Goal: Task Accomplishment & Management: Manage account settings

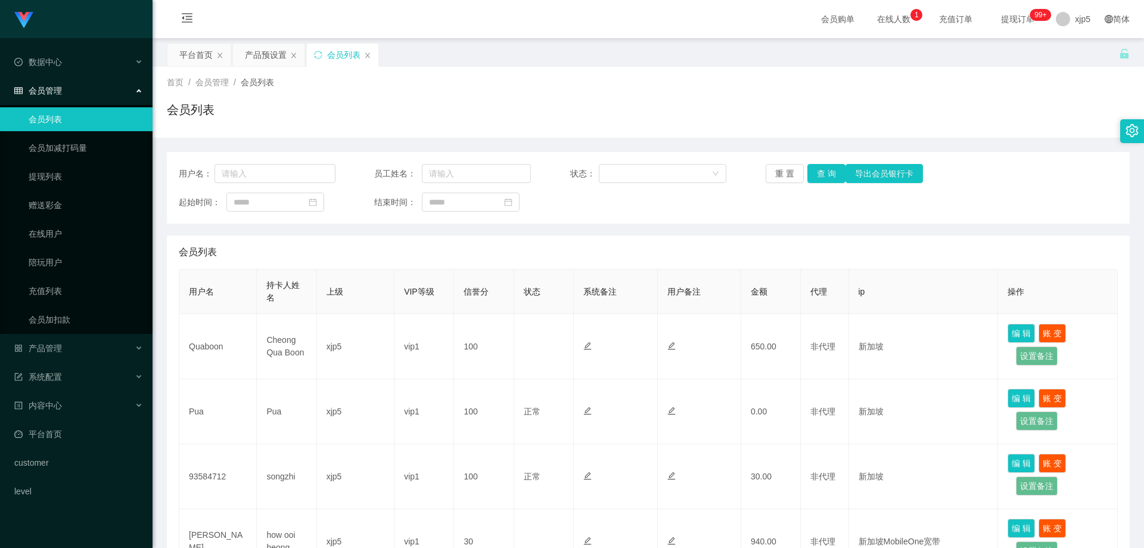
scroll to position [509, 0]
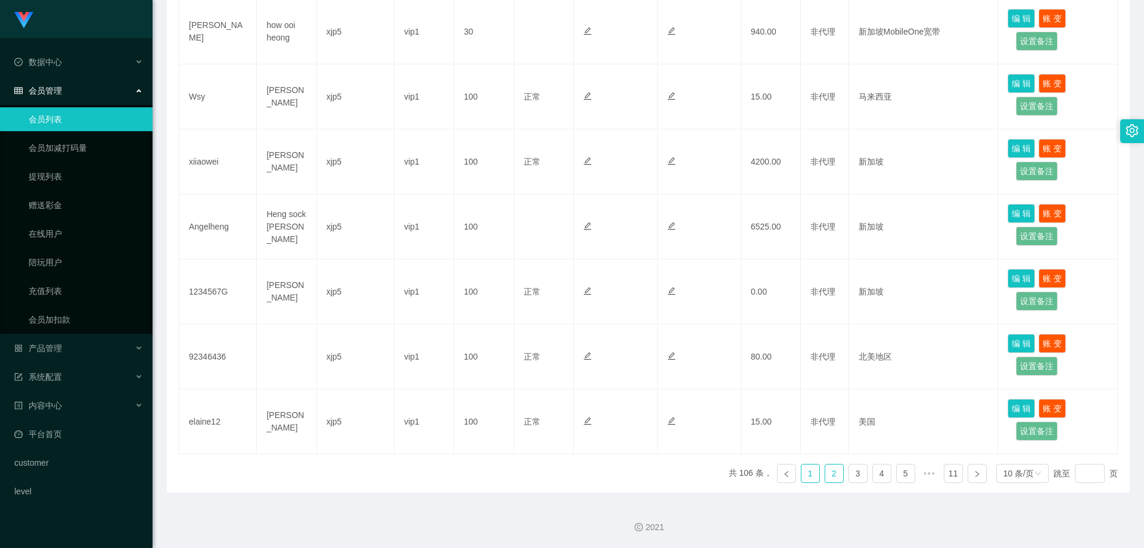
click at [809, 473] on link "1" at bounding box center [810, 473] width 18 height 18
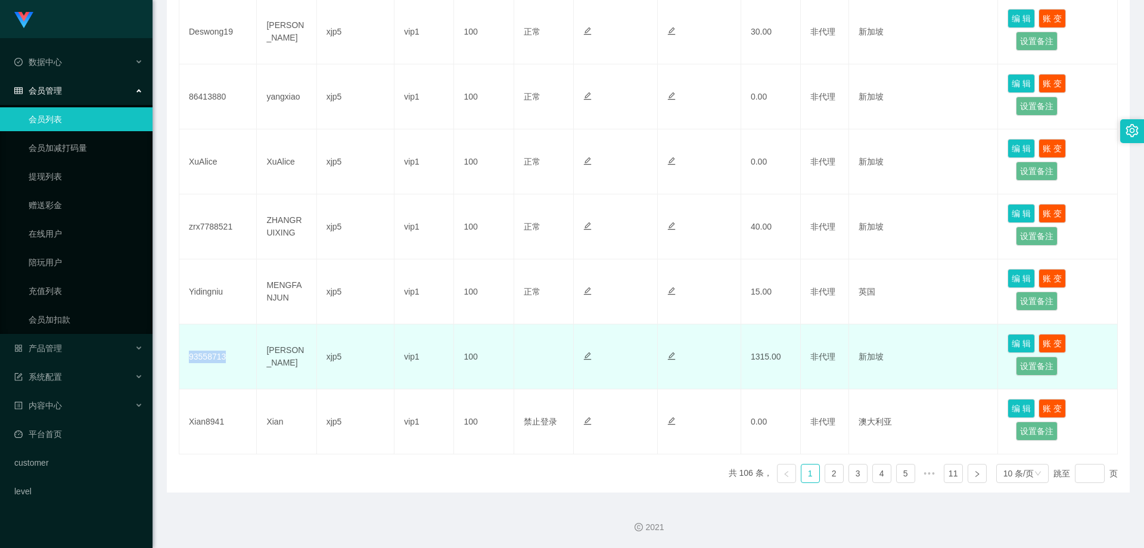
drag, startPoint x: 230, startPoint y: 357, endPoint x: 188, endPoint y: 357, distance: 41.7
click at [188, 357] on td "93558713" at bounding box center [217, 356] width 77 height 65
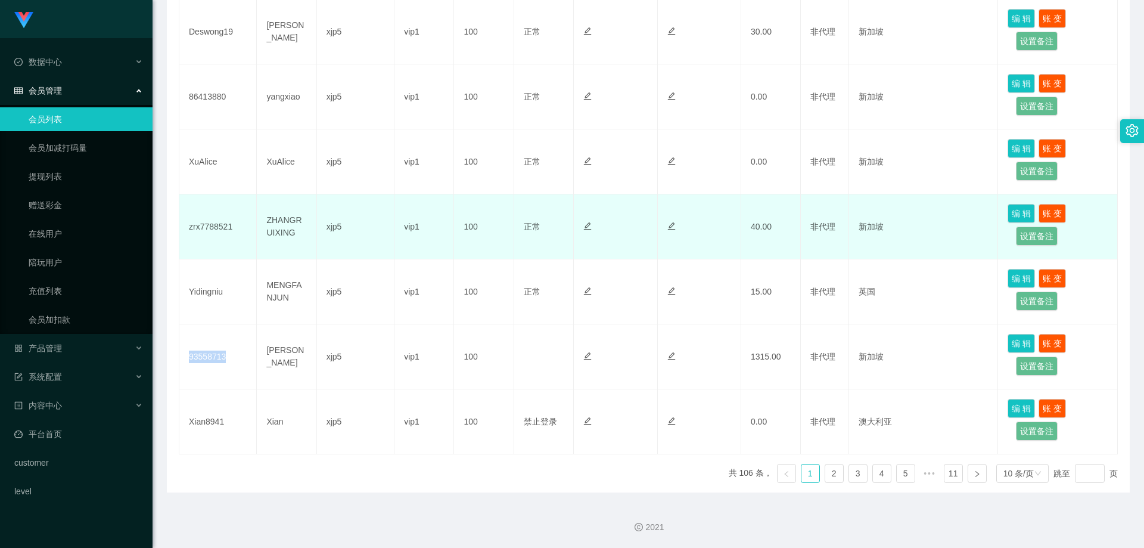
copy td "93558713"
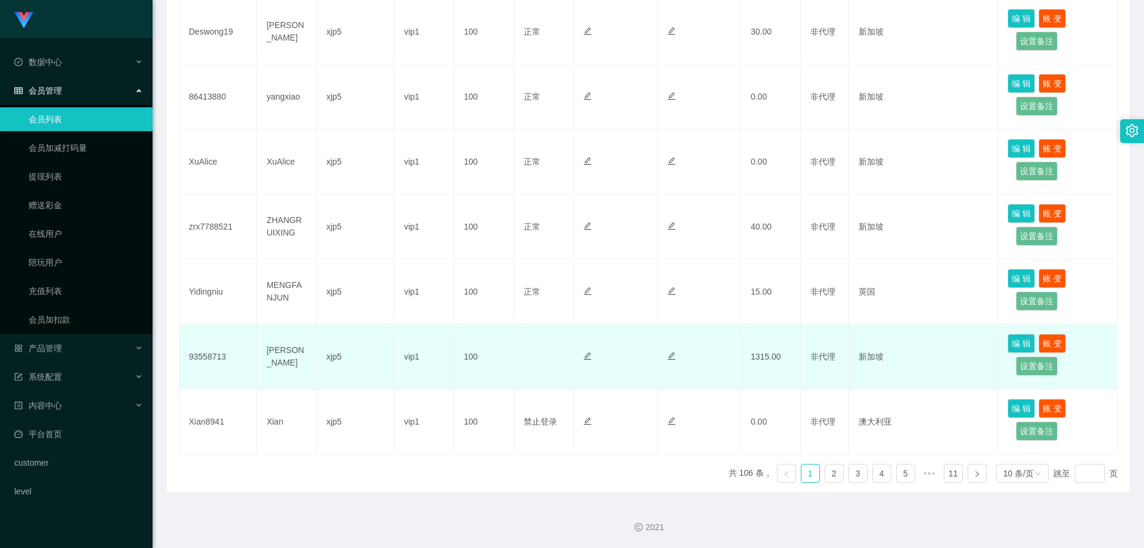
click at [747, 360] on td "1315.00" at bounding box center [771, 356] width 60 height 65
drag, startPoint x: 747, startPoint y: 360, endPoint x: 733, endPoint y: 360, distance: 13.7
click at [733, 360] on tr "93558713 Liu Bing xjp5 vip1 100 正常 禁止登录 禁止投注 1315.00 非代理 新加坡 编 辑 账 变 设置备注" at bounding box center [648, 356] width 938 height 65
click at [1018, 338] on button "编 辑" at bounding box center [1020, 343] width 27 height 19
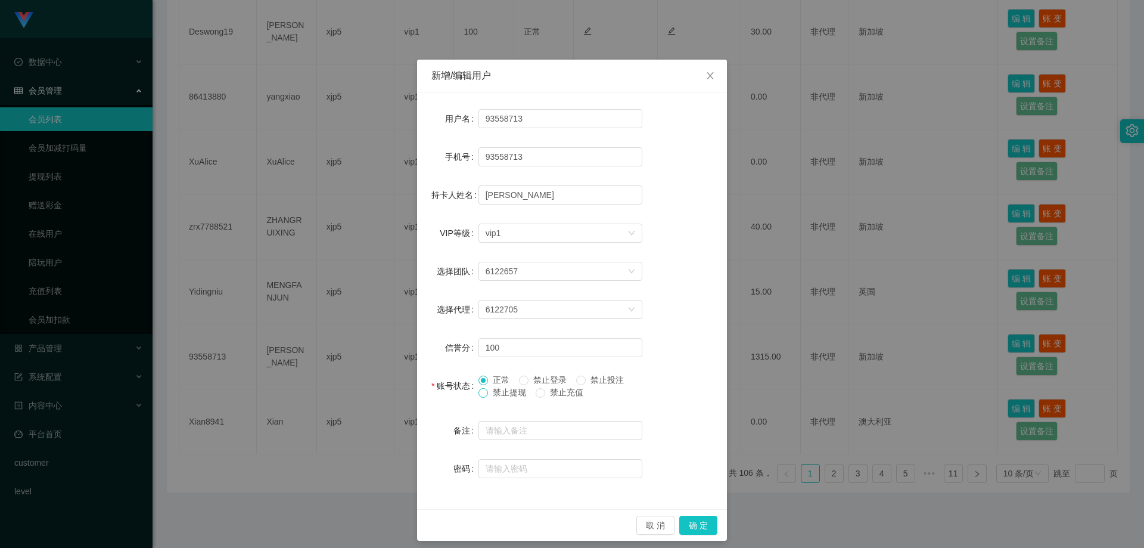
click at [483, 390] on span at bounding box center [483, 393] width 10 height 10
click at [706, 519] on button "确 定" at bounding box center [698, 524] width 38 height 19
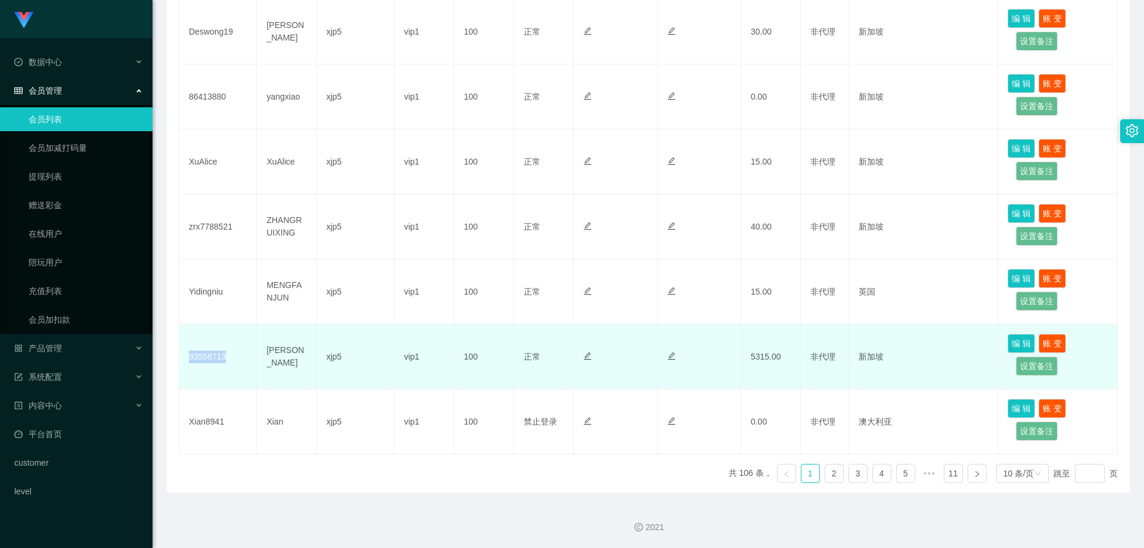
drag, startPoint x: 240, startPoint y: 360, endPoint x: 259, endPoint y: 348, distance: 23.3
click at [186, 359] on td "93558713" at bounding box center [217, 356] width 77 height 65
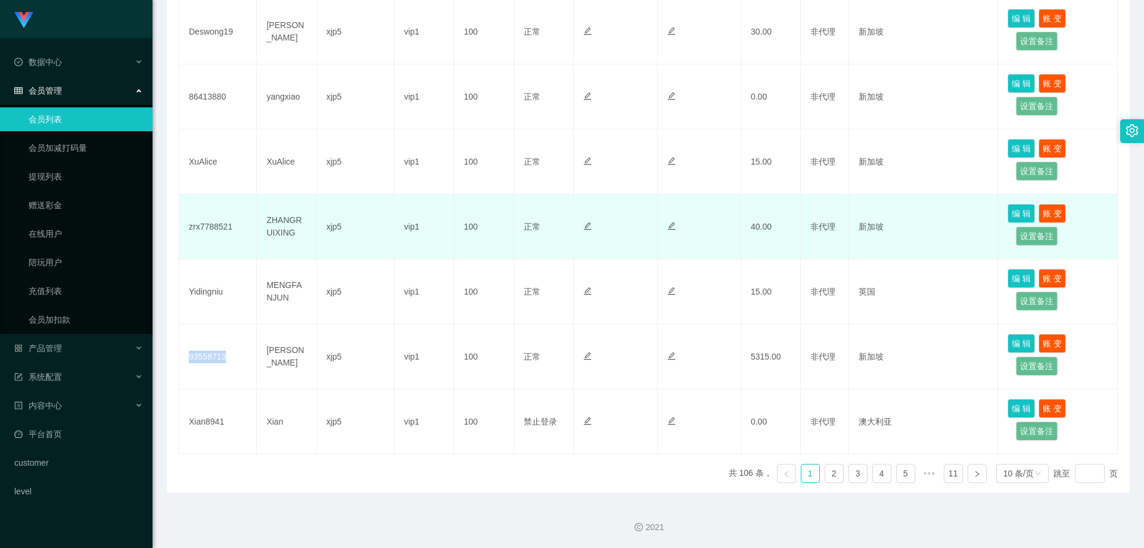
copy td "93558713"
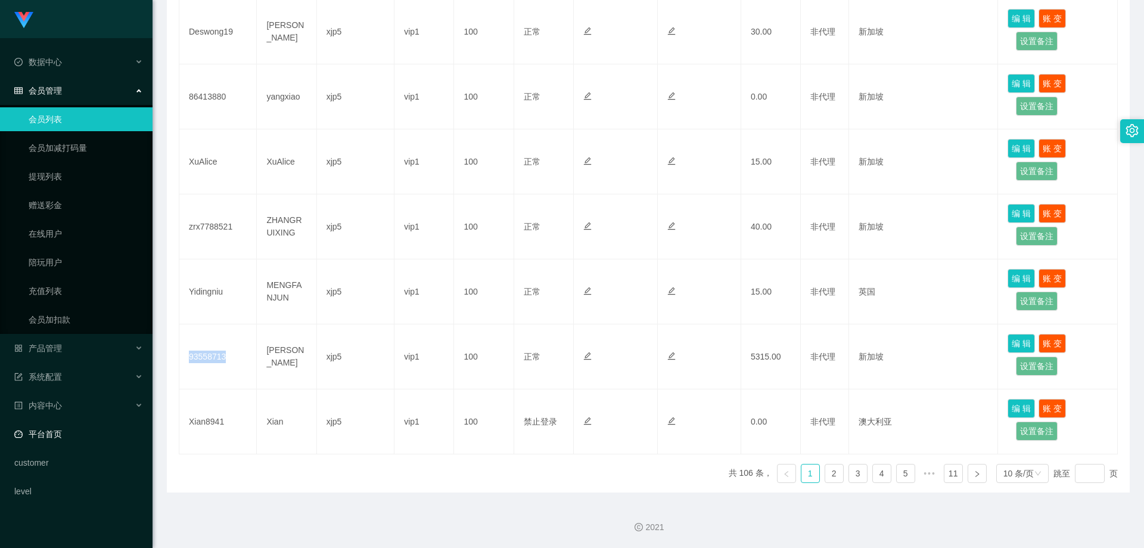
click at [98, 425] on link "平台首页" at bounding box center [78, 434] width 129 height 24
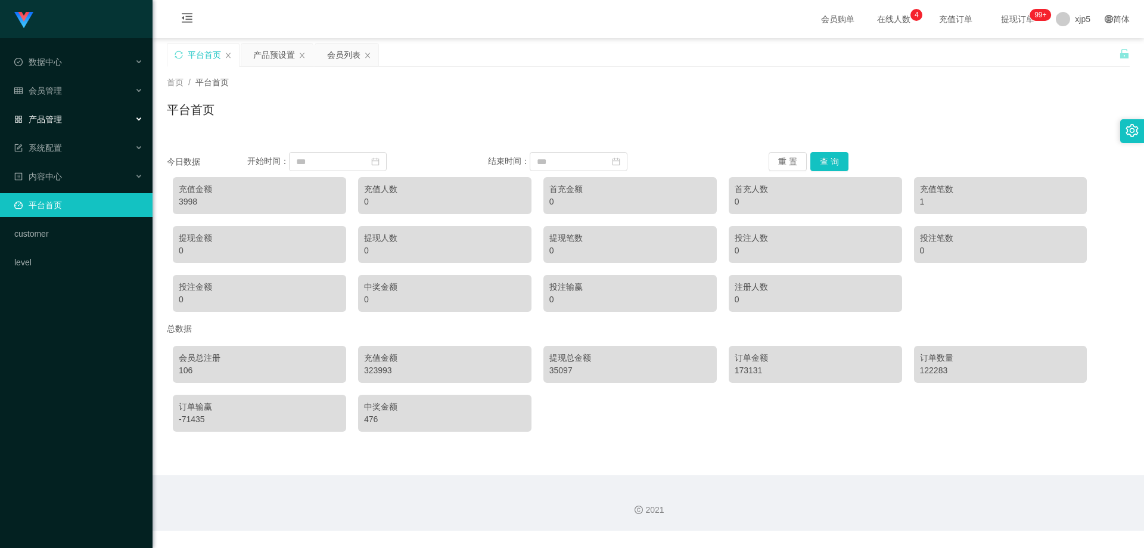
click at [59, 122] on span "产品管理" at bounding box center [38, 119] width 48 height 10
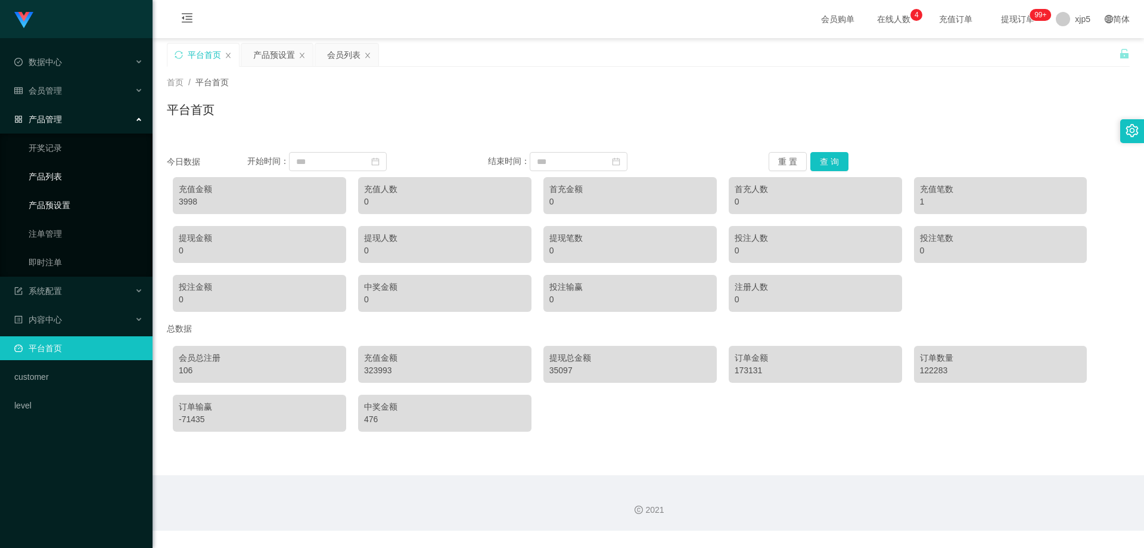
click at [71, 204] on link "产品预设置" at bounding box center [86, 205] width 114 height 24
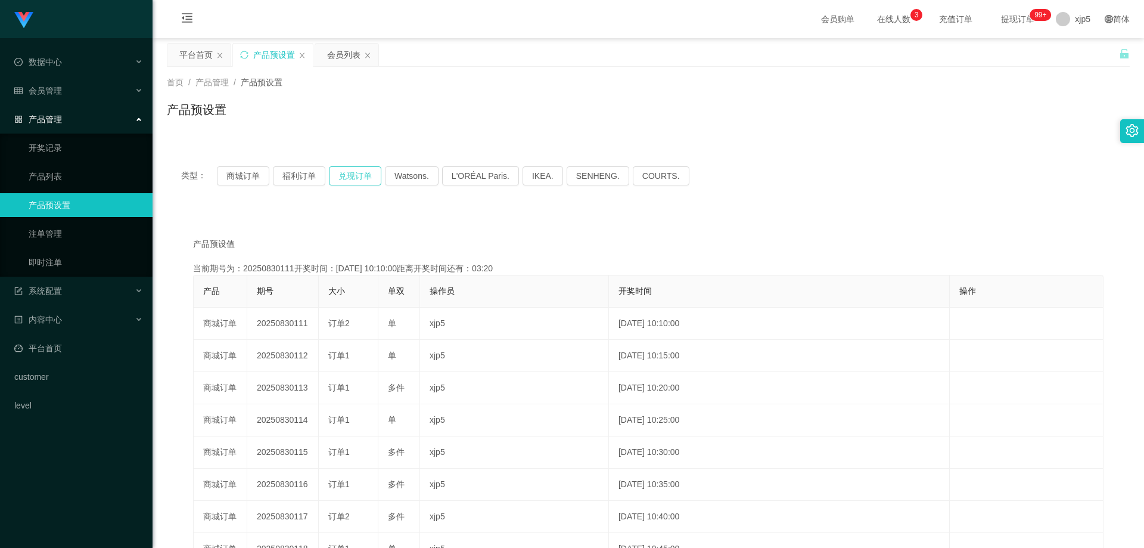
click at [370, 177] on button "兑现订单" at bounding box center [355, 175] width 52 height 19
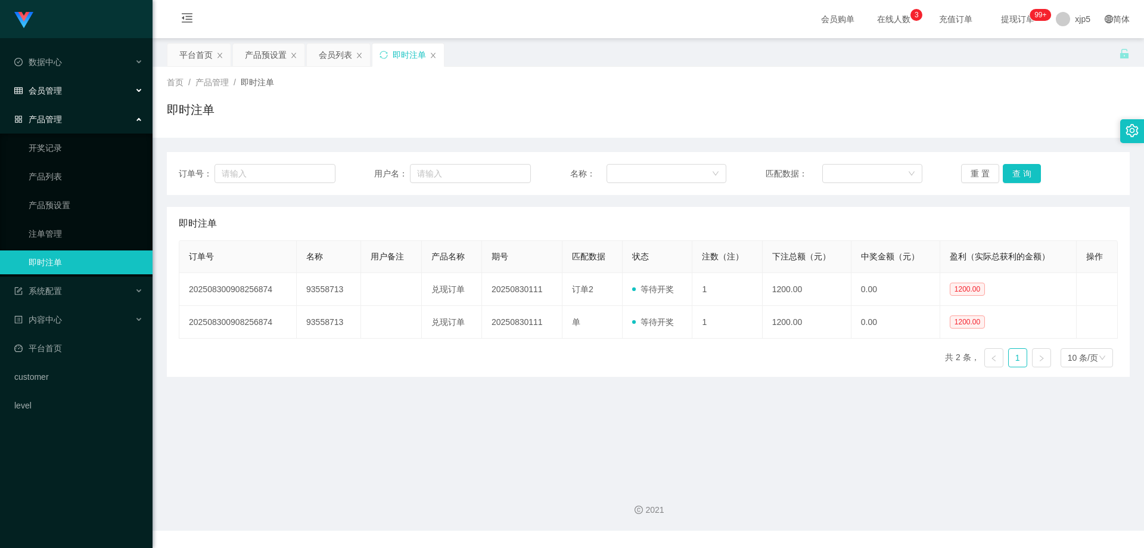
click at [71, 85] on div "会员管理" at bounding box center [76, 91] width 153 height 24
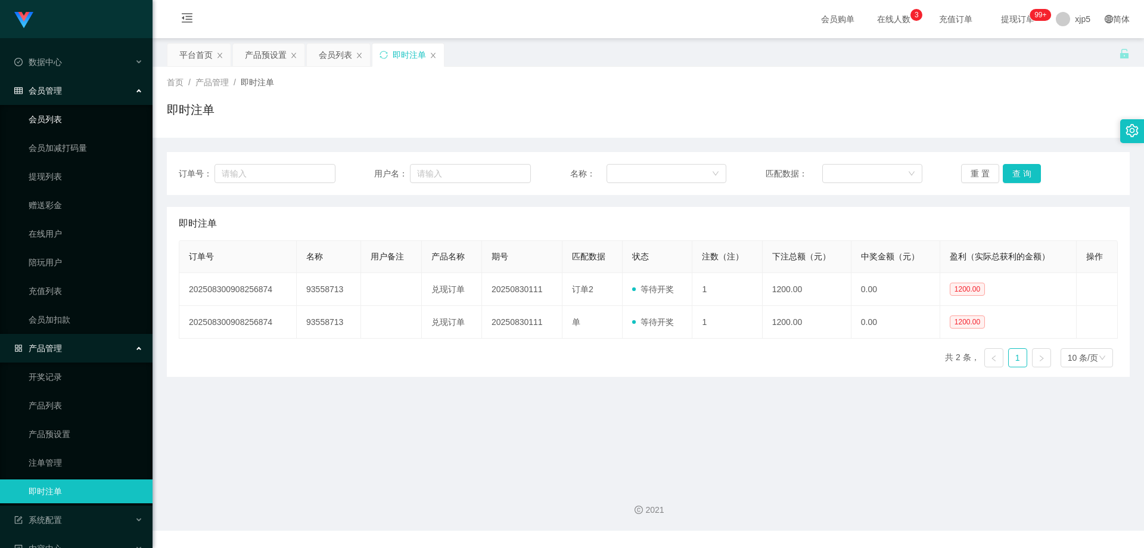
click at [69, 119] on link "会员列表" at bounding box center [86, 119] width 114 height 24
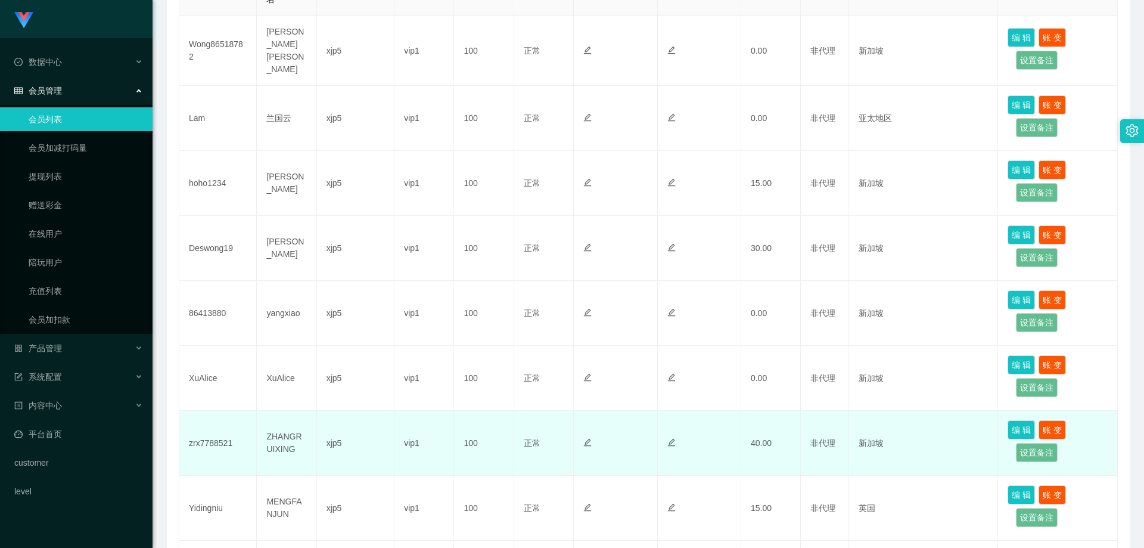
scroll to position [509, 0]
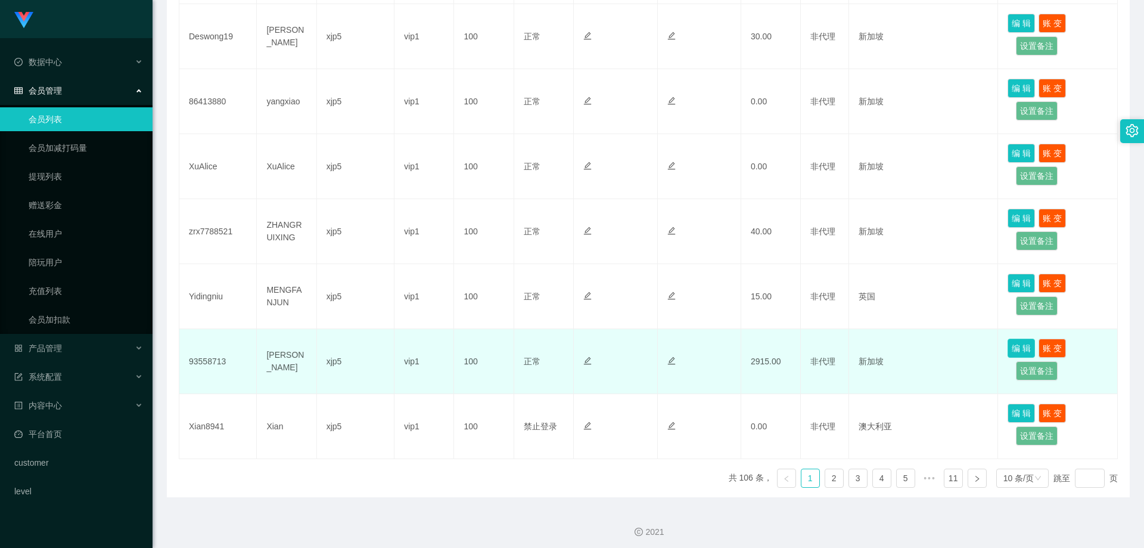
click at [1007, 344] on button "编 辑" at bounding box center [1020, 347] width 27 height 19
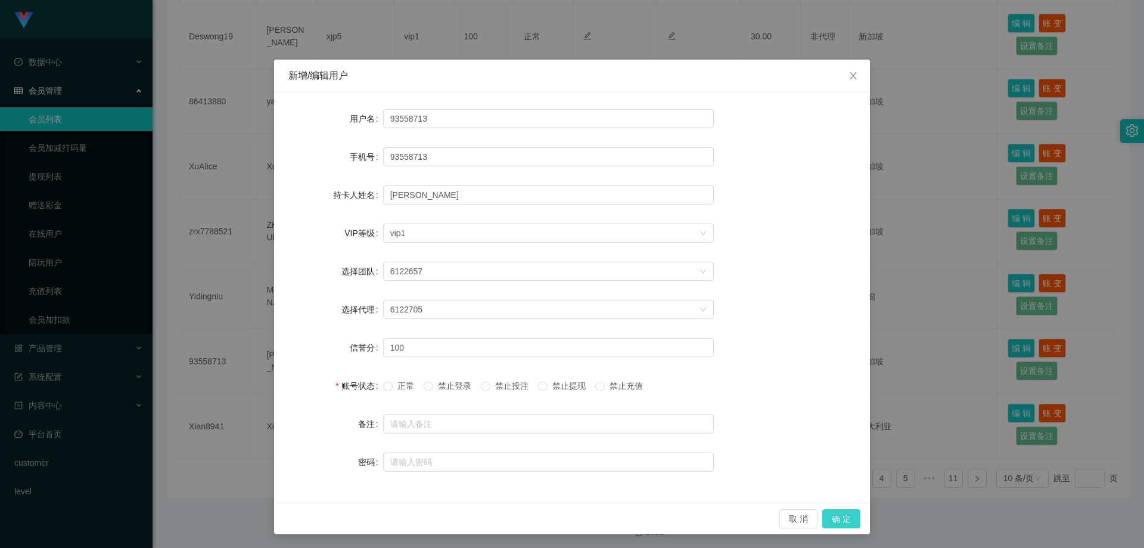
click at [838, 516] on button "确 定" at bounding box center [841, 518] width 38 height 19
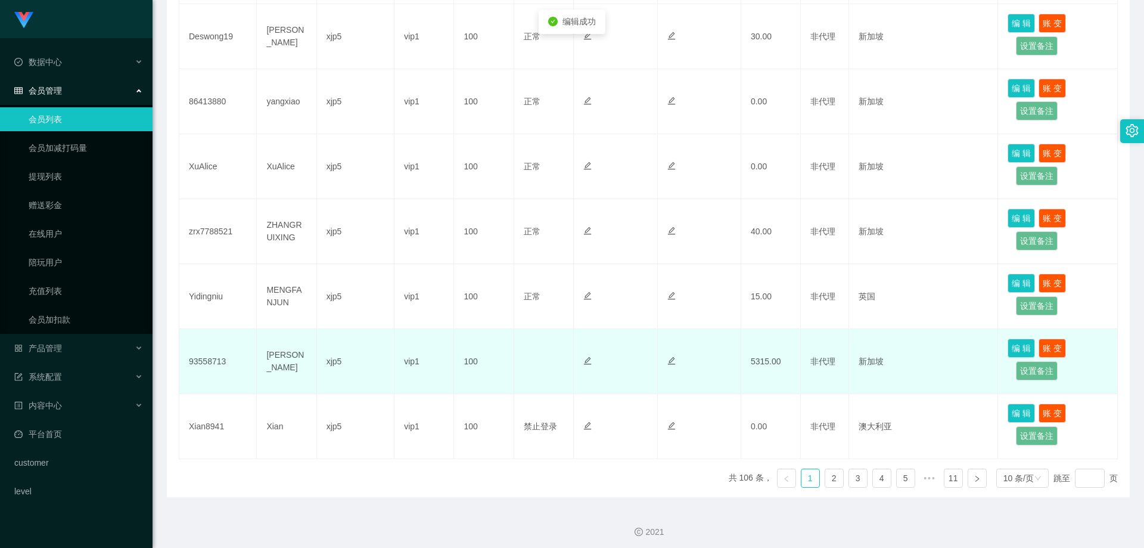
click at [233, 356] on td "93558713" at bounding box center [217, 361] width 77 height 65
drag, startPoint x: 232, startPoint y: 357, endPoint x: 186, endPoint y: 357, distance: 45.9
click at [186, 357] on td "93558713" at bounding box center [217, 361] width 77 height 65
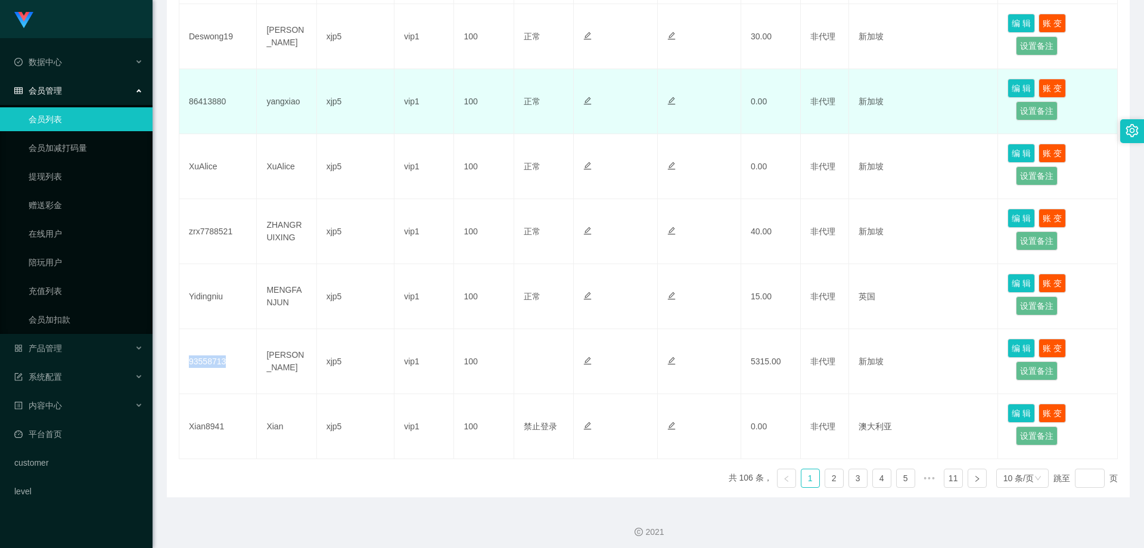
copy td "93558713"
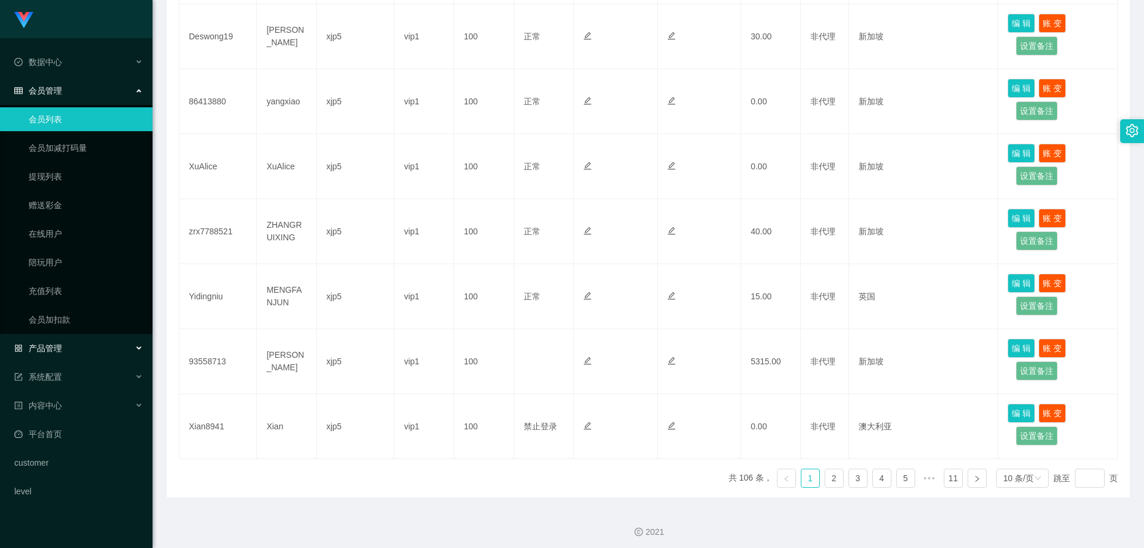
click at [81, 349] on div "产品管理" at bounding box center [76, 348] width 153 height 24
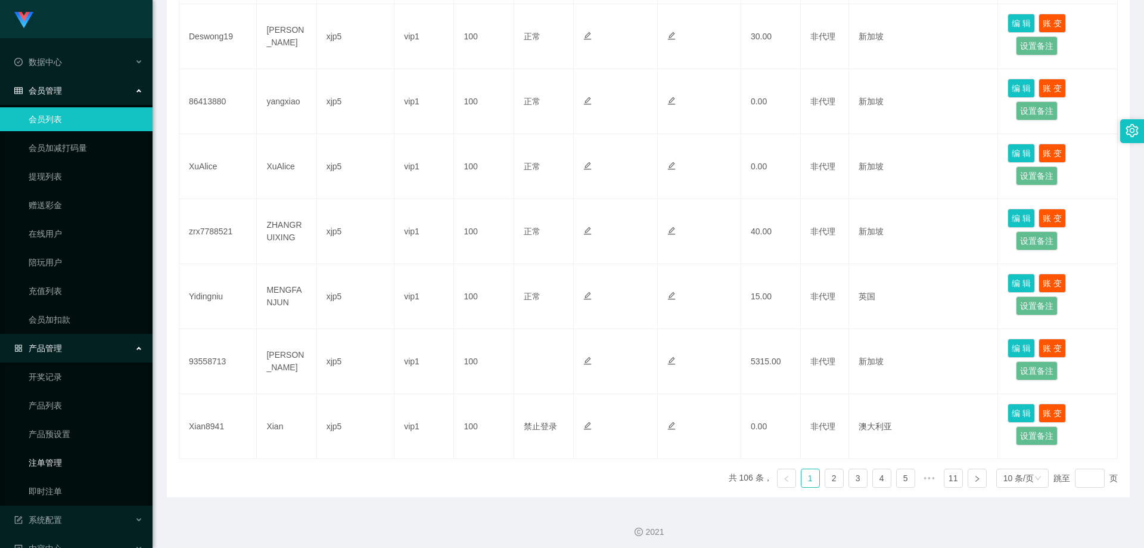
click at [71, 458] on link "注单管理" at bounding box center [86, 462] width 114 height 24
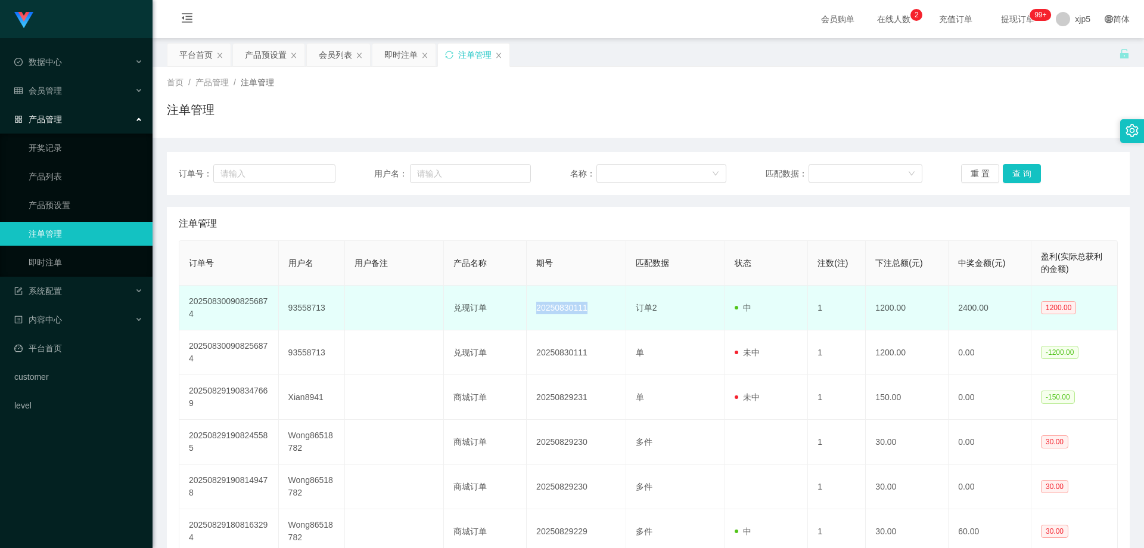
drag, startPoint x: 595, startPoint y: 307, endPoint x: 533, endPoint y: 313, distance: 61.7
click at [533, 313] on td "20250830111" at bounding box center [576, 307] width 99 height 45
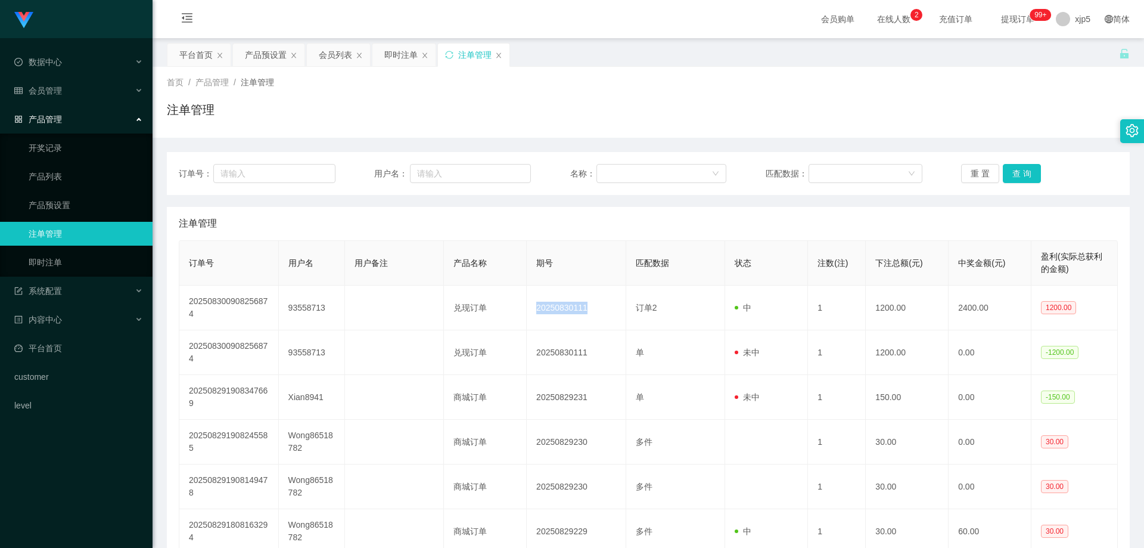
copy td "20250830111"
click at [61, 346] on link "平台首页" at bounding box center [78, 348] width 129 height 24
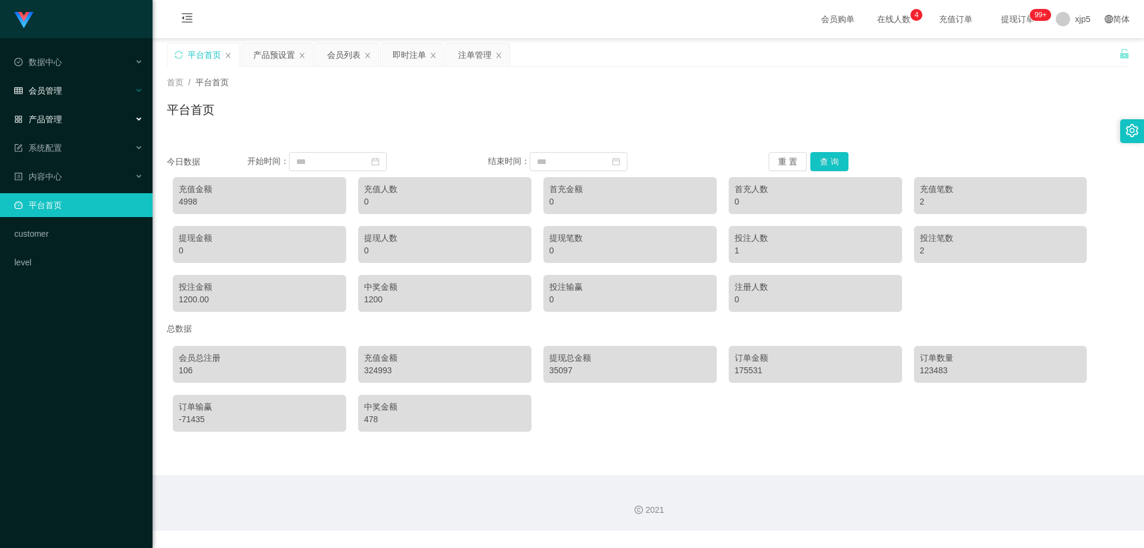
click at [64, 97] on div "会员管理" at bounding box center [76, 91] width 153 height 24
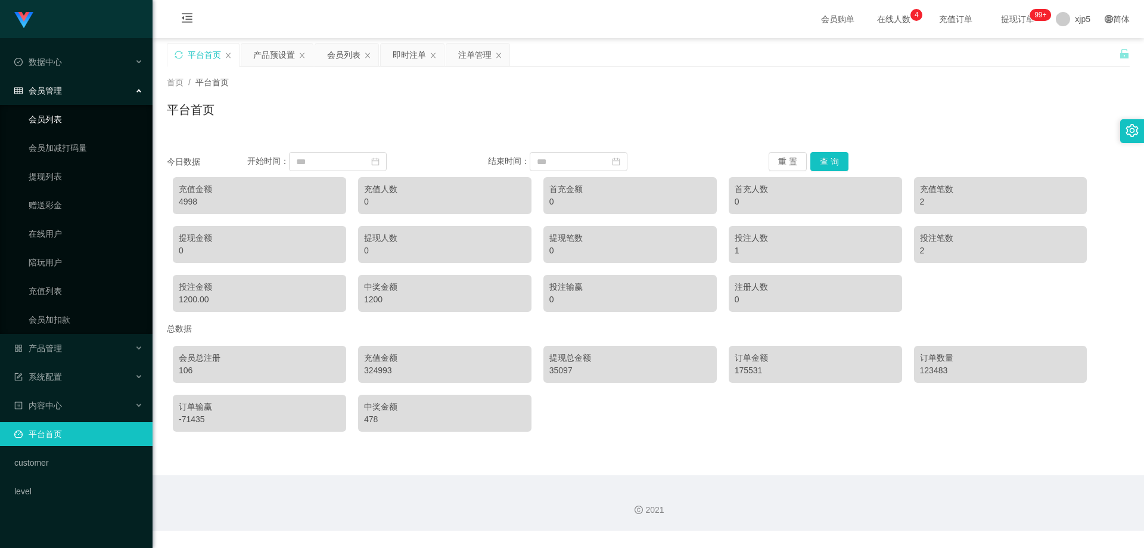
click at [58, 125] on link "会员列表" at bounding box center [86, 119] width 114 height 24
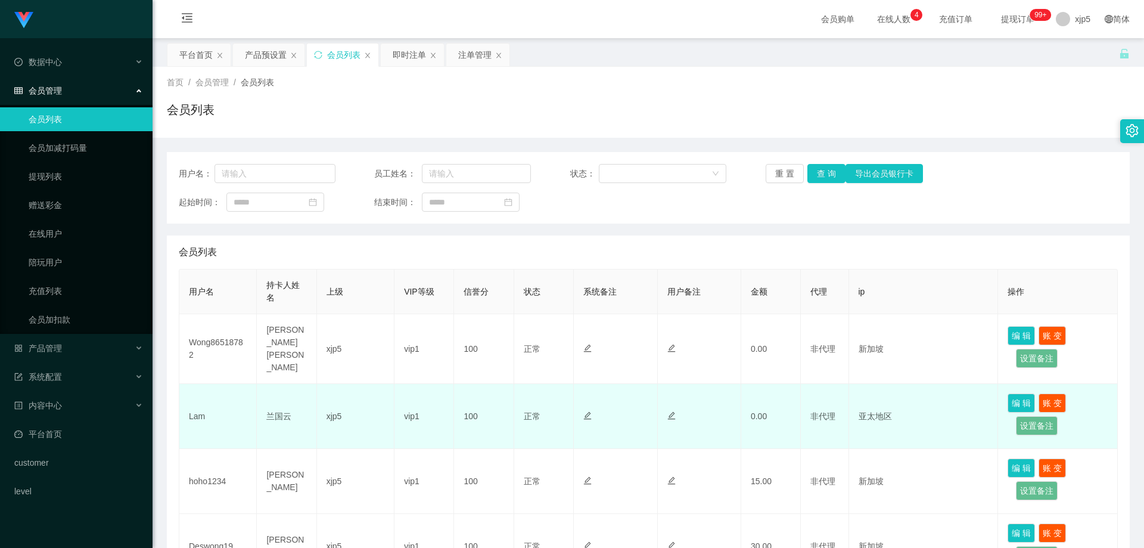
scroll to position [357, 0]
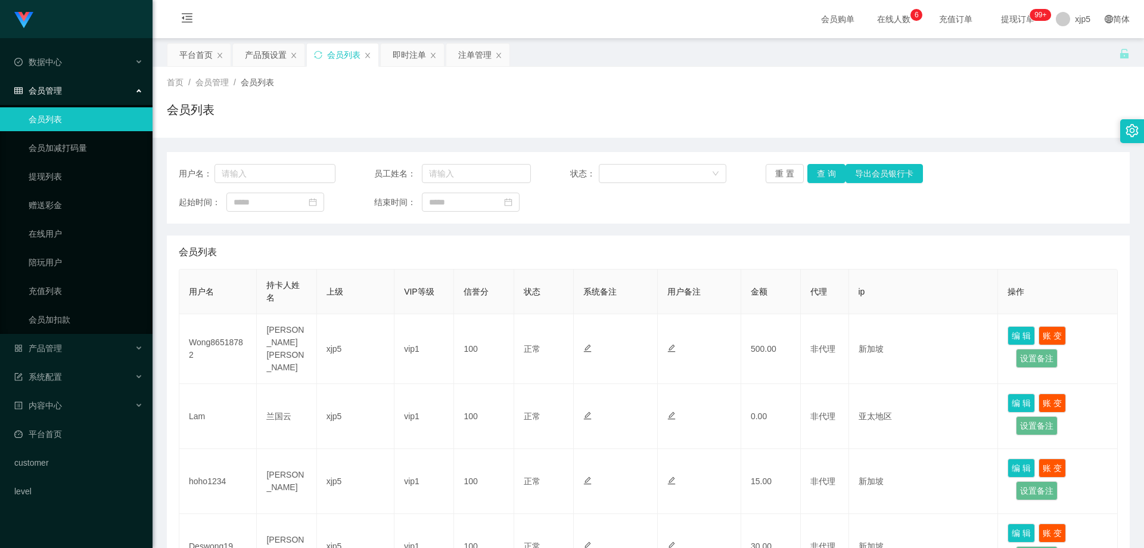
scroll to position [179, 0]
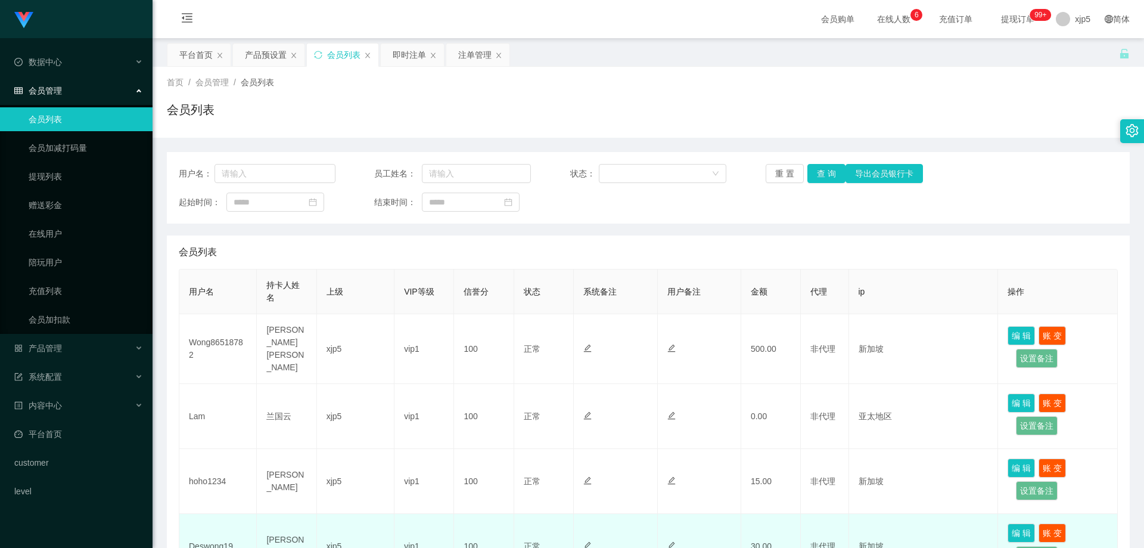
scroll to position [298, 0]
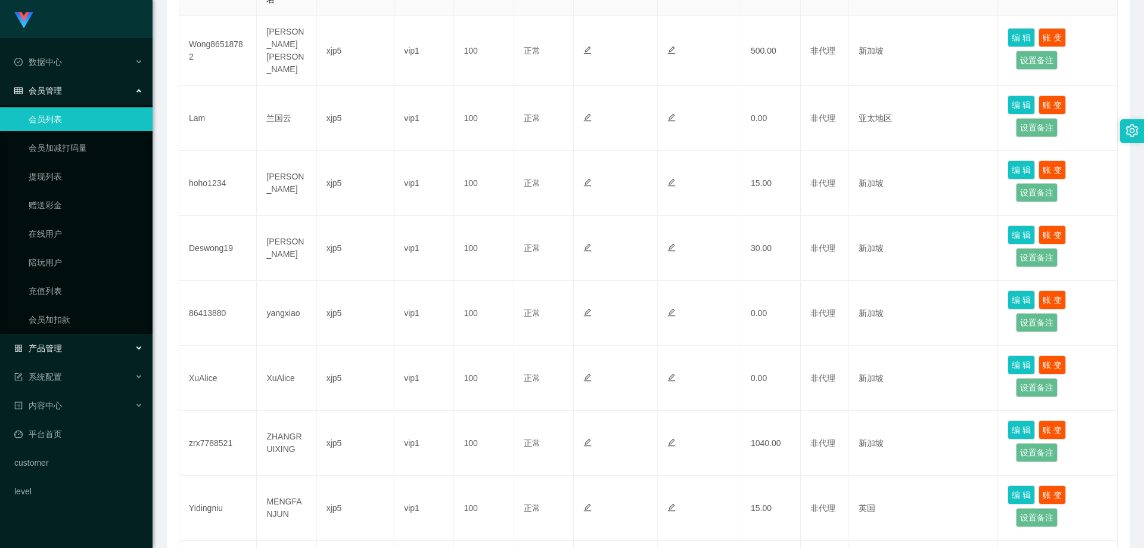
click at [71, 347] on div "产品管理" at bounding box center [76, 348] width 153 height 24
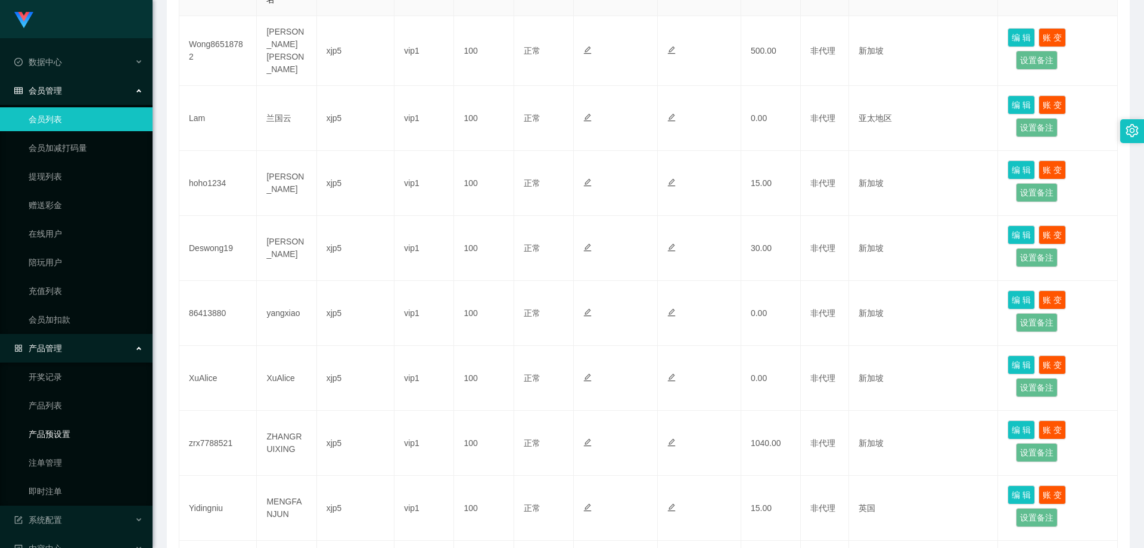
click at [86, 428] on link "产品预设置" at bounding box center [86, 434] width 114 height 24
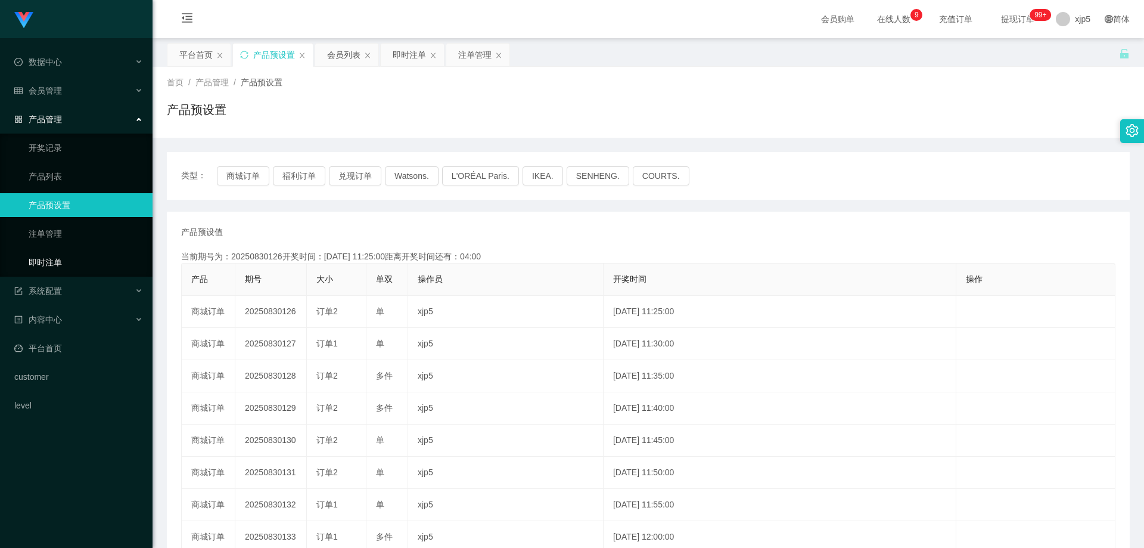
click at [55, 263] on link "即时注单" at bounding box center [86, 262] width 114 height 24
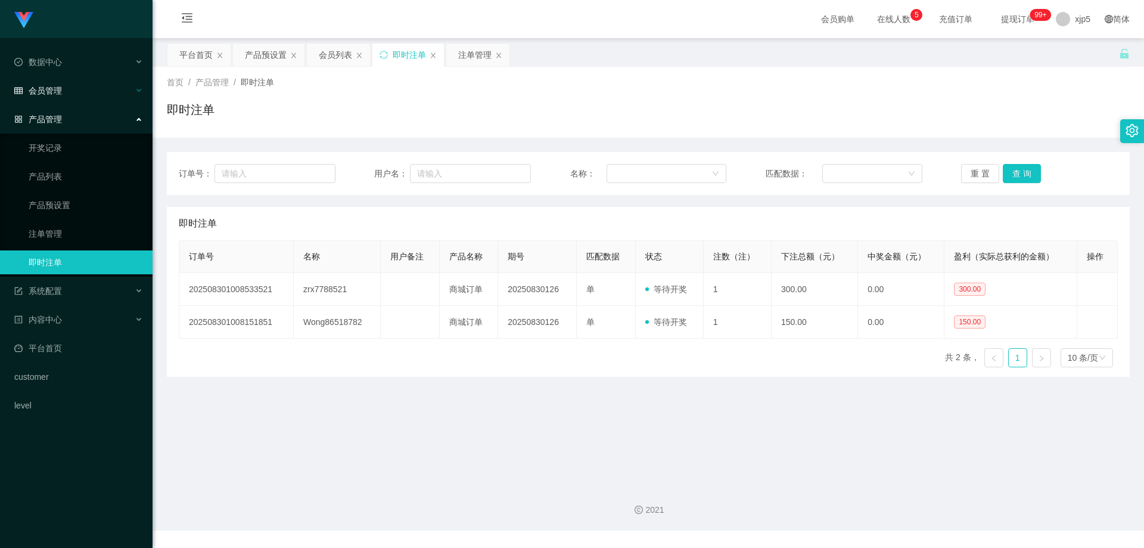
click at [63, 92] on div "会员管理" at bounding box center [76, 91] width 153 height 24
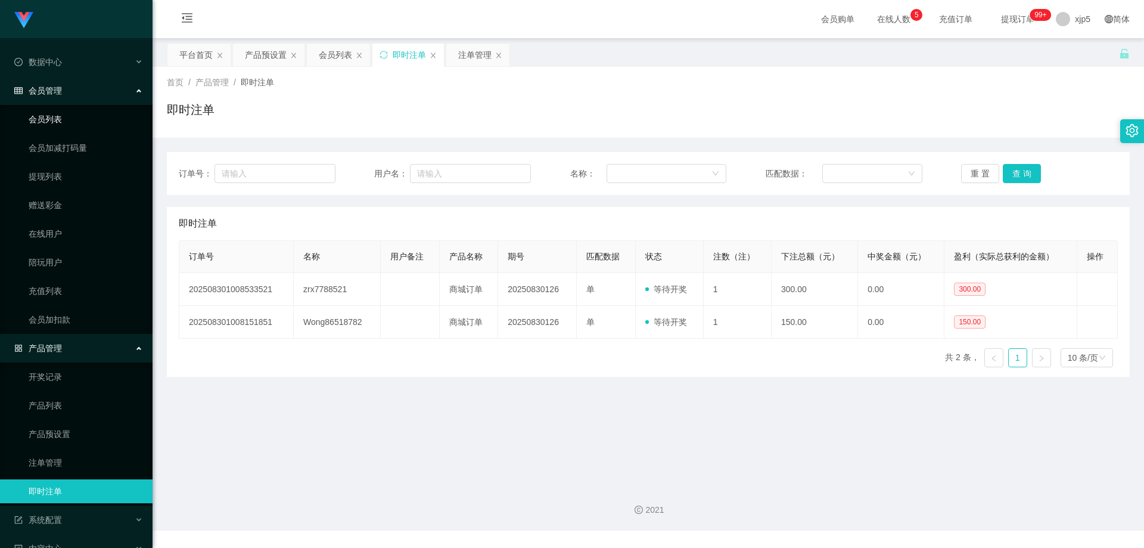
drag, startPoint x: 63, startPoint y: 117, endPoint x: 86, endPoint y: 23, distance: 97.5
click at [63, 117] on link "会员列表" at bounding box center [86, 119] width 114 height 24
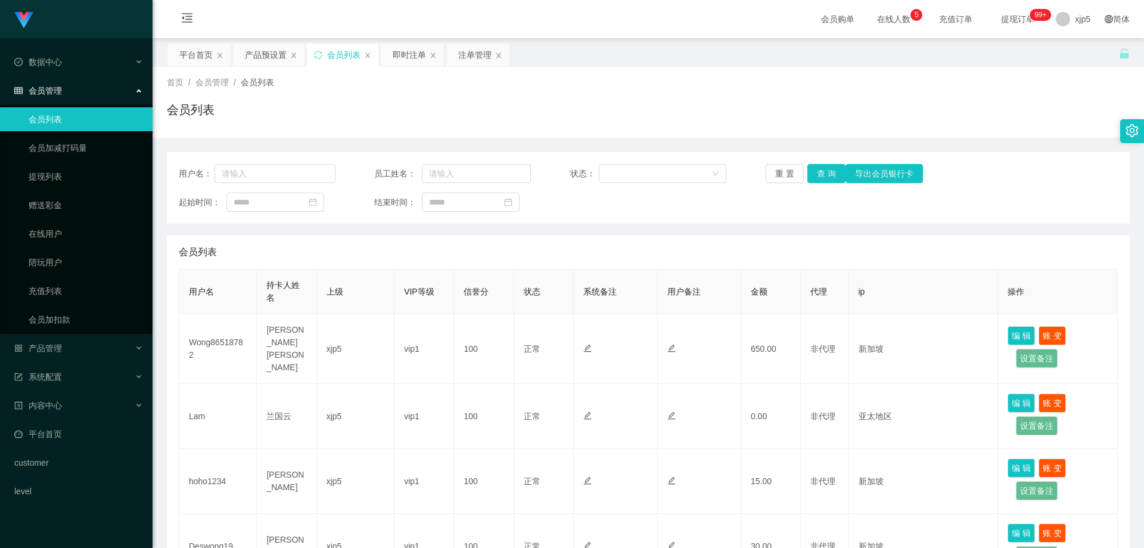
scroll to position [298, 0]
